Goal: Find specific page/section: Find specific page/section

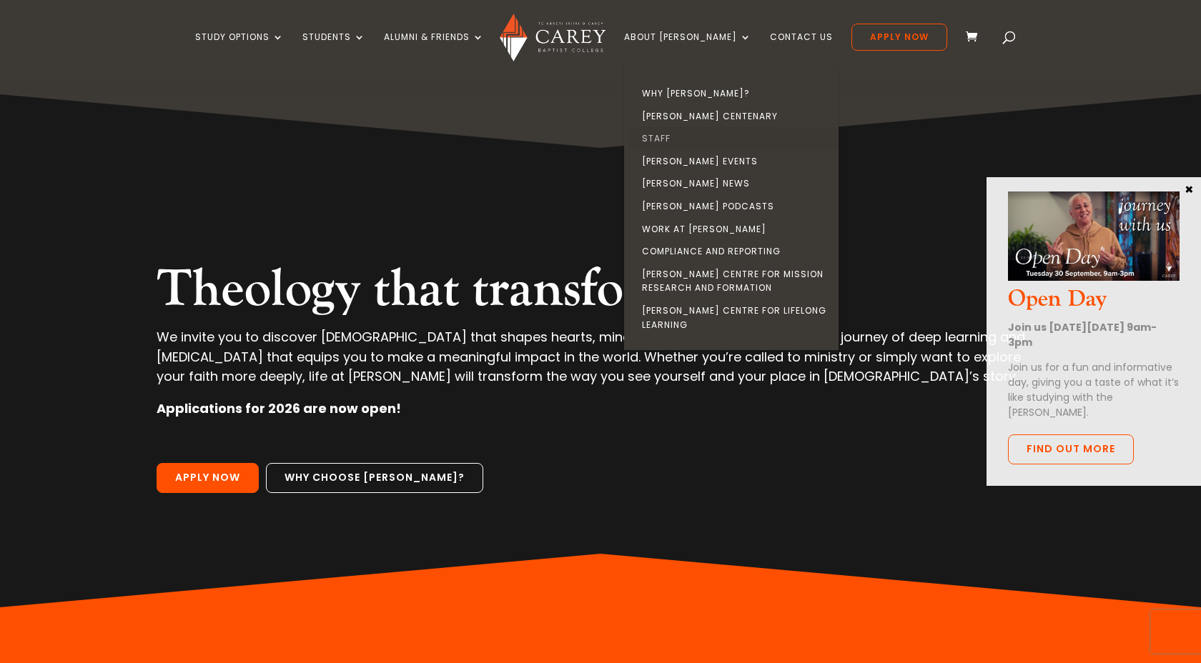
click at [686, 130] on link "Staff" at bounding box center [735, 138] width 214 height 23
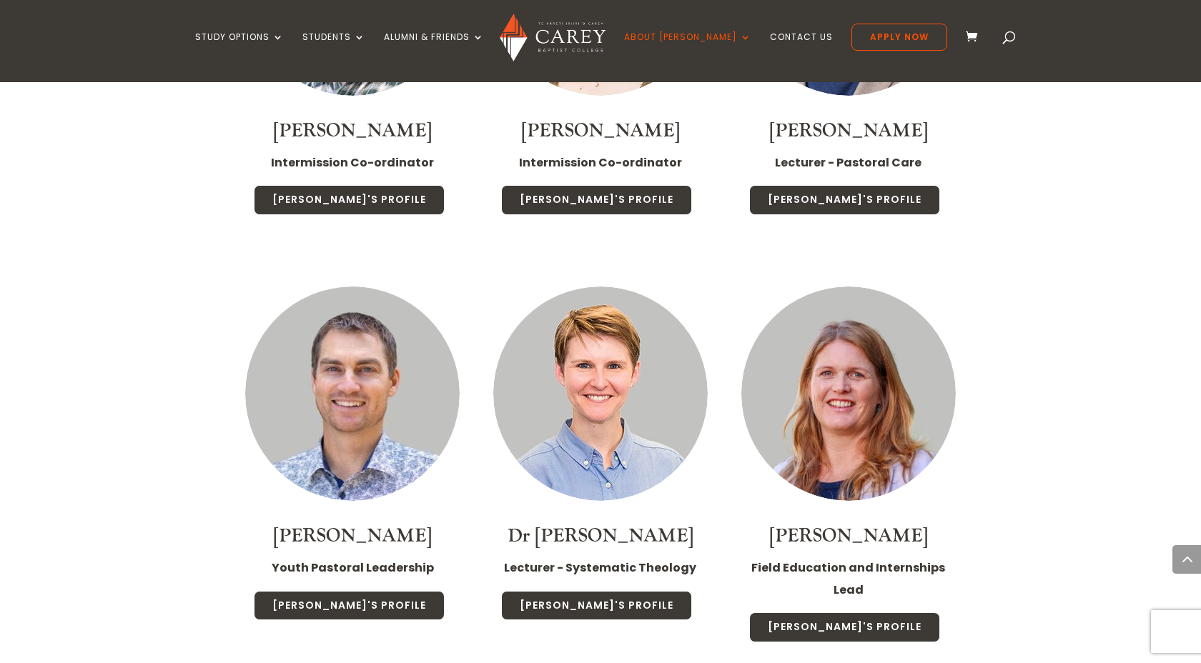
scroll to position [2303, 0]
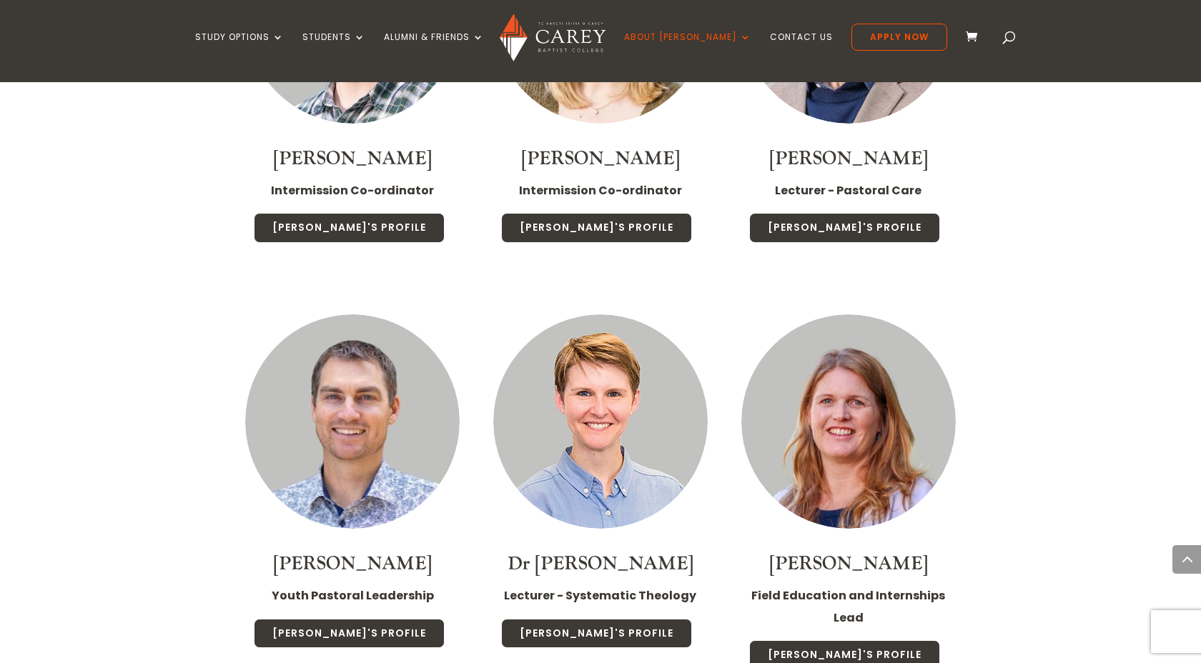
click at [583, 372] on img at bounding box center [600, 422] width 214 height 214
click at [562, 619] on link "[PERSON_NAME]'s Profile" at bounding box center [596, 634] width 191 height 30
